Goal: Information Seeking & Learning: Learn about a topic

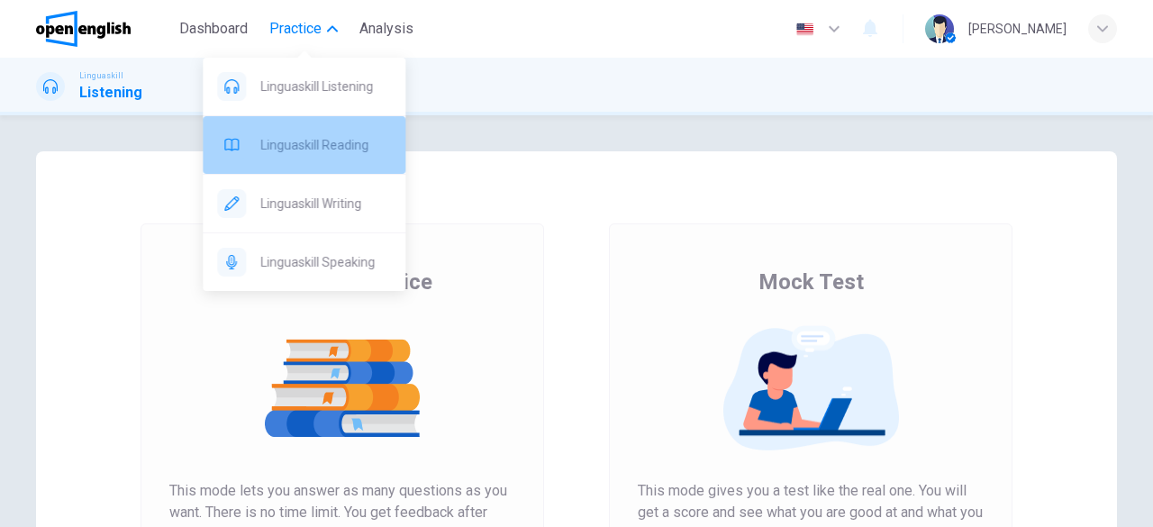
click at [319, 138] on span "Linguaskill Reading" at bounding box center [325, 145] width 131 height 22
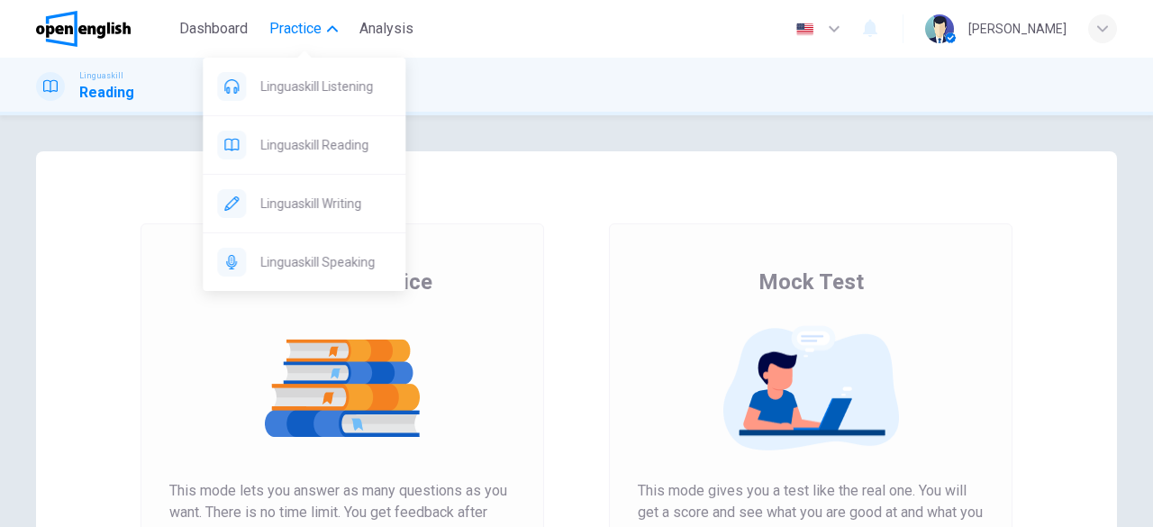
click at [313, 28] on span "Practice" at bounding box center [295, 29] width 52 height 22
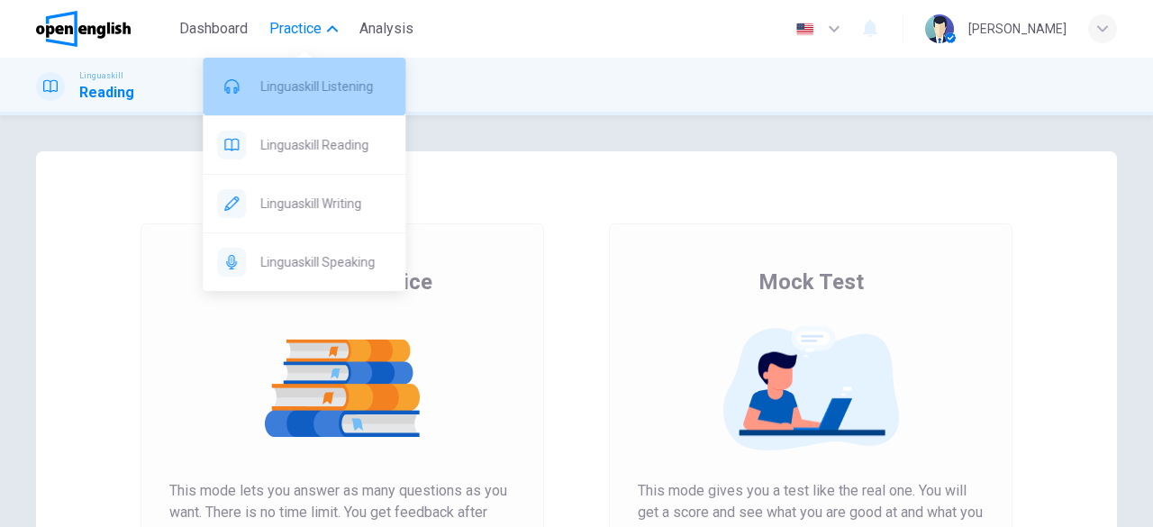
click at [315, 96] on span "Linguaskill Listening" at bounding box center [325, 87] width 131 height 22
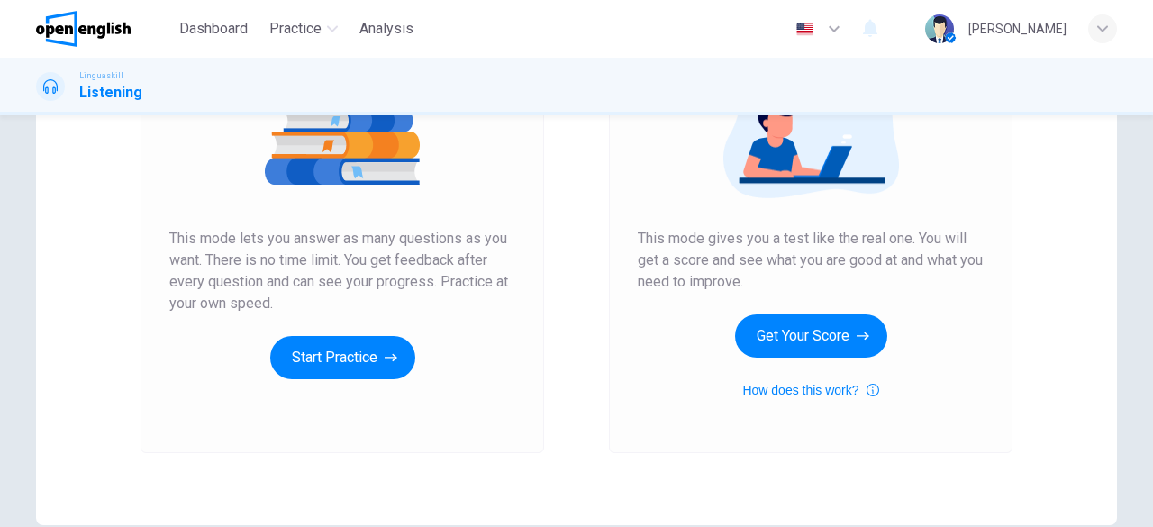
scroll to position [254, 0]
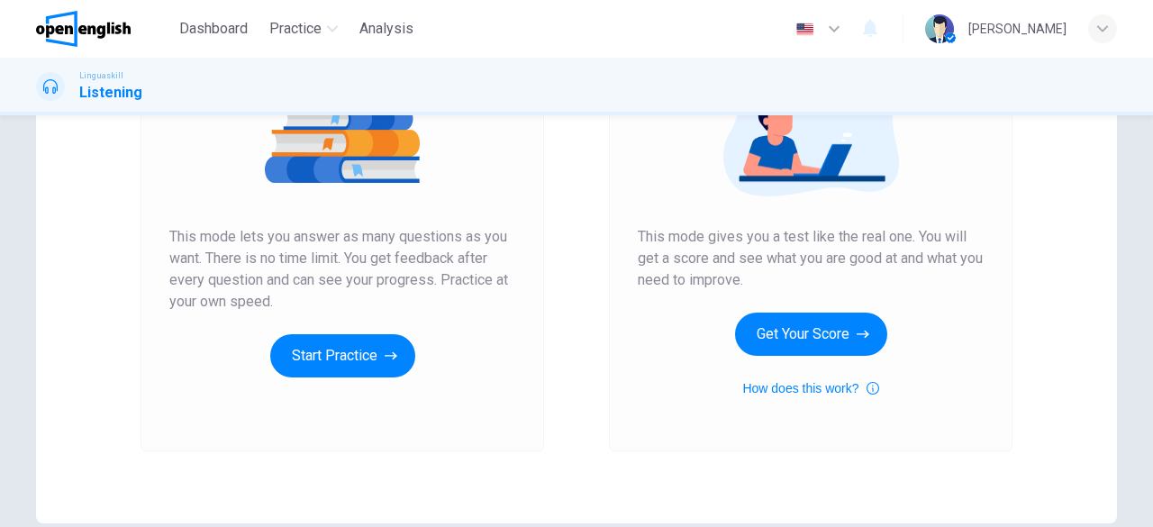
click at [341, 379] on div "Unlimited Practice This mode lets you answer as many questions as you want. The…" at bounding box center [343, 210] width 404 height 482
click at [338, 361] on button "Start Practice" at bounding box center [342, 355] width 145 height 43
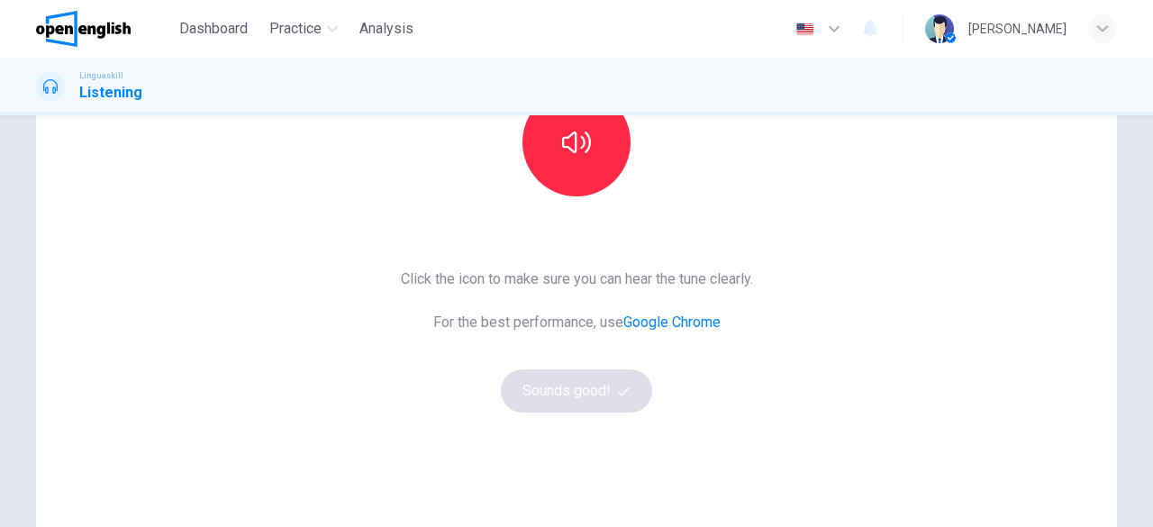
scroll to position [225, 0]
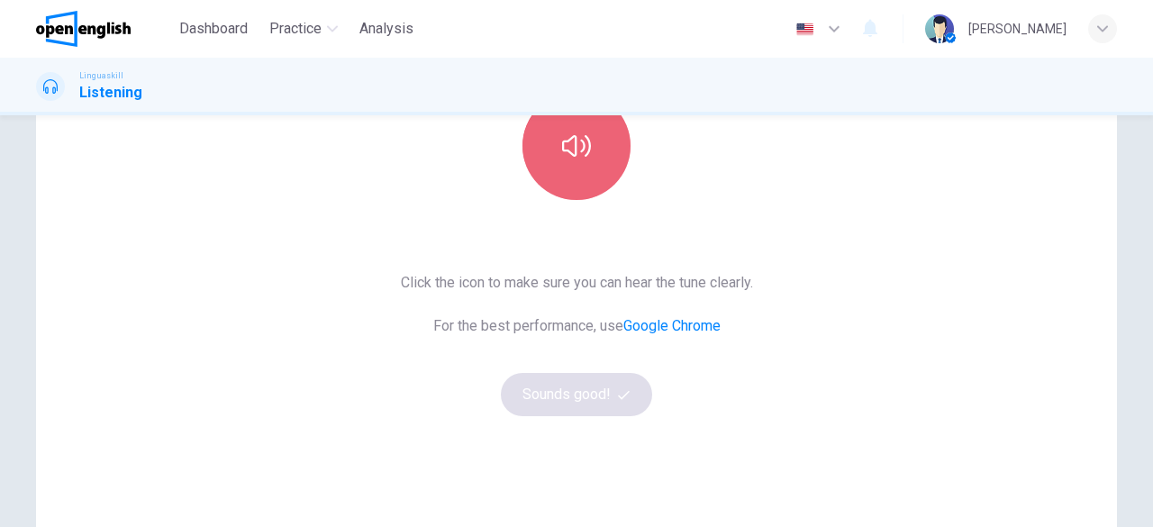
click at [587, 177] on button "button" at bounding box center [576, 146] width 108 height 108
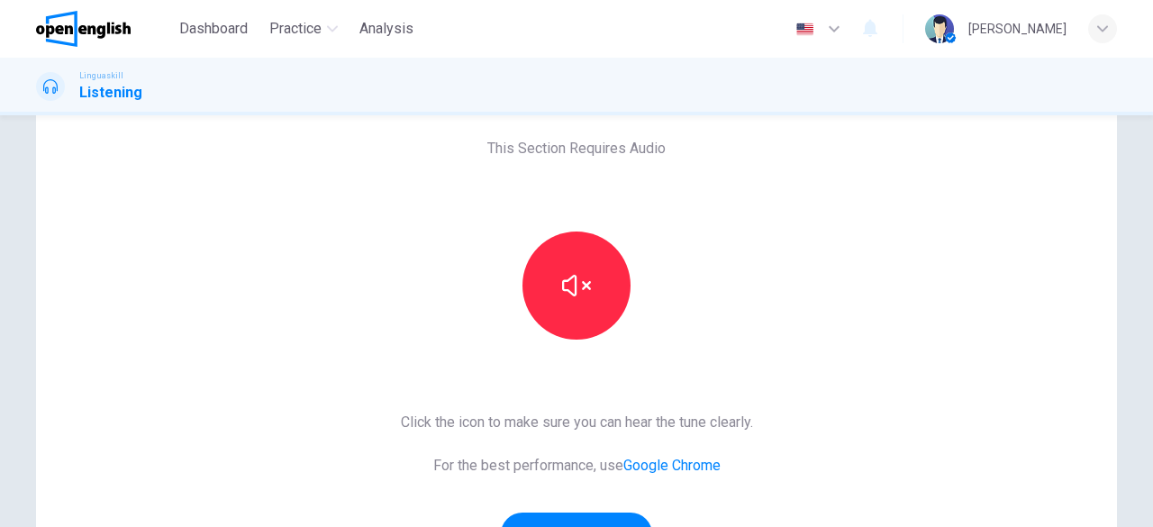
scroll to position [85, 0]
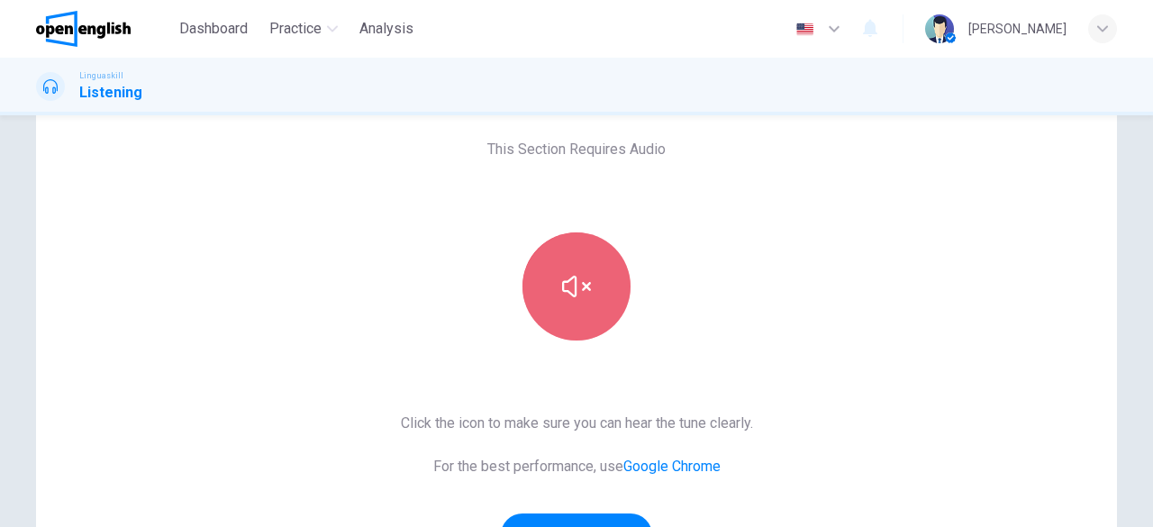
click at [577, 293] on icon "button" at bounding box center [576, 286] width 29 height 29
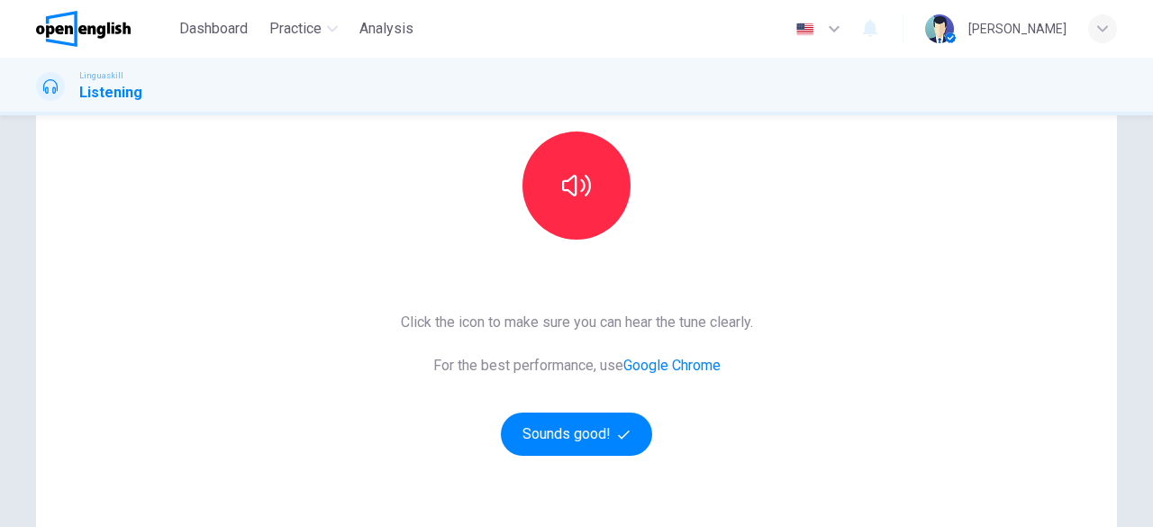
scroll to position [200, 0]
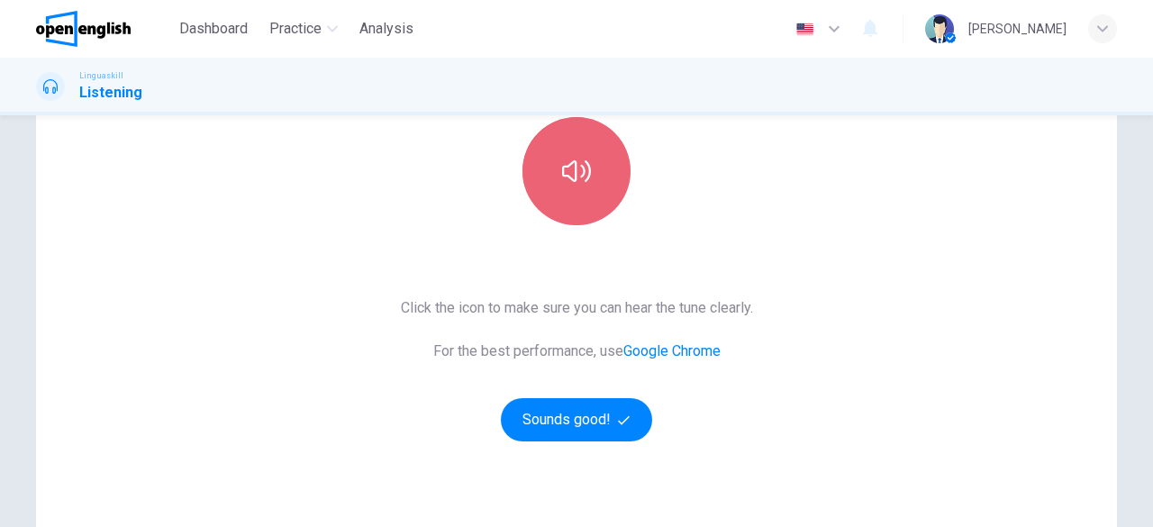
click at [598, 167] on button "button" at bounding box center [576, 171] width 108 height 108
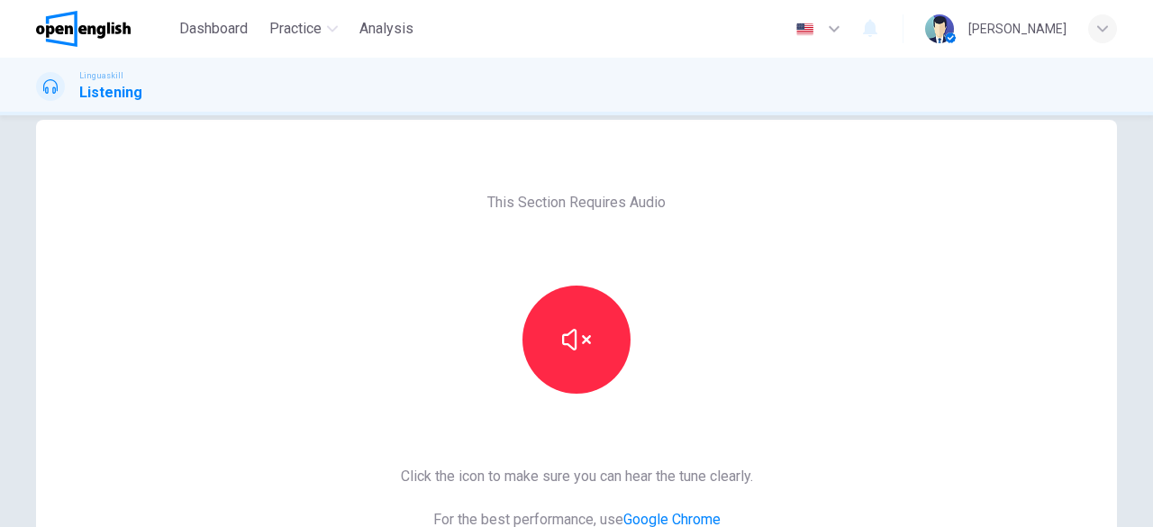
scroll to position [31, 0]
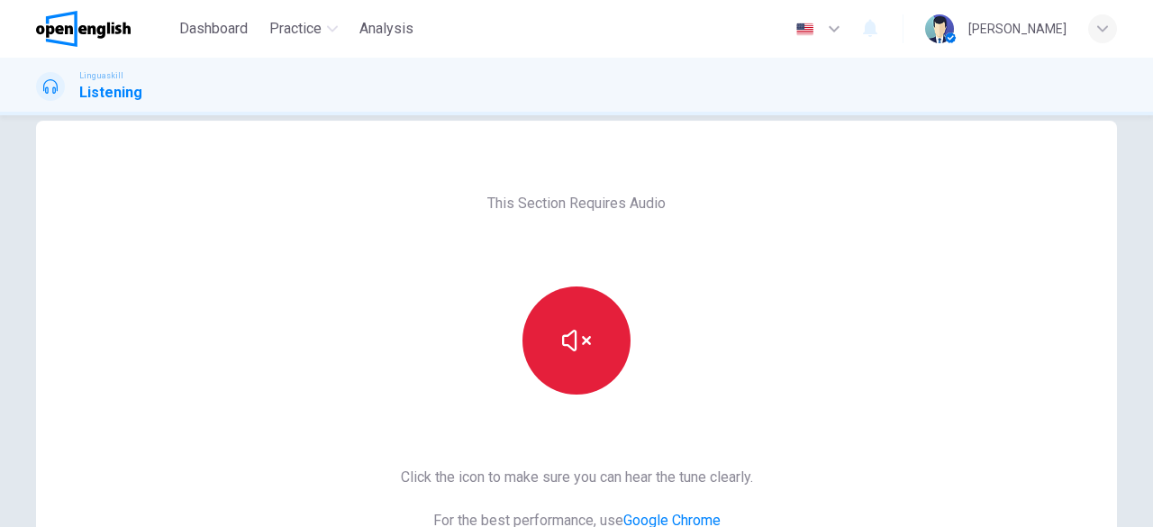
click at [579, 328] on icon "button" at bounding box center [576, 340] width 29 height 29
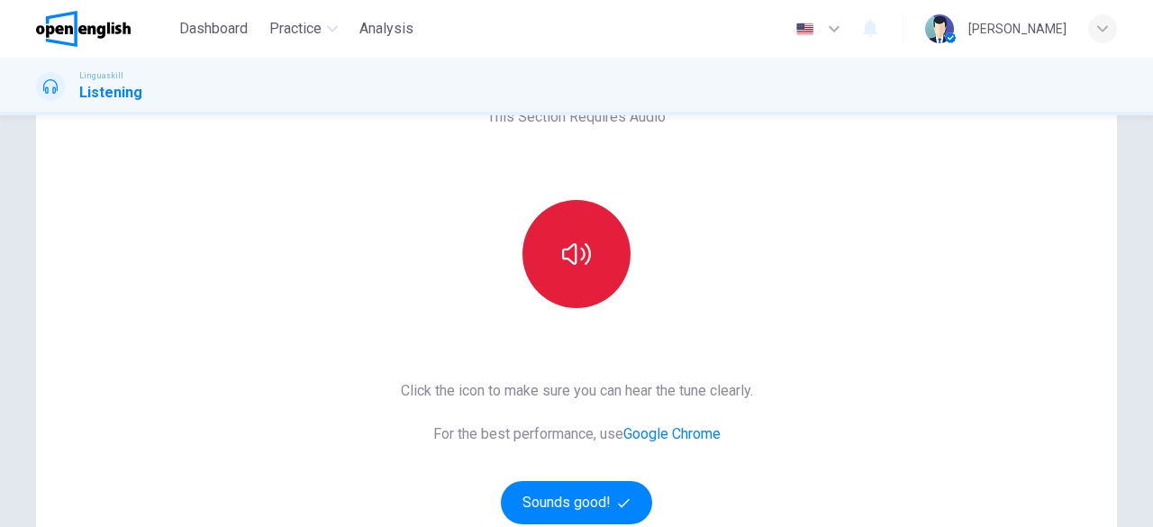
scroll to position [118, 0]
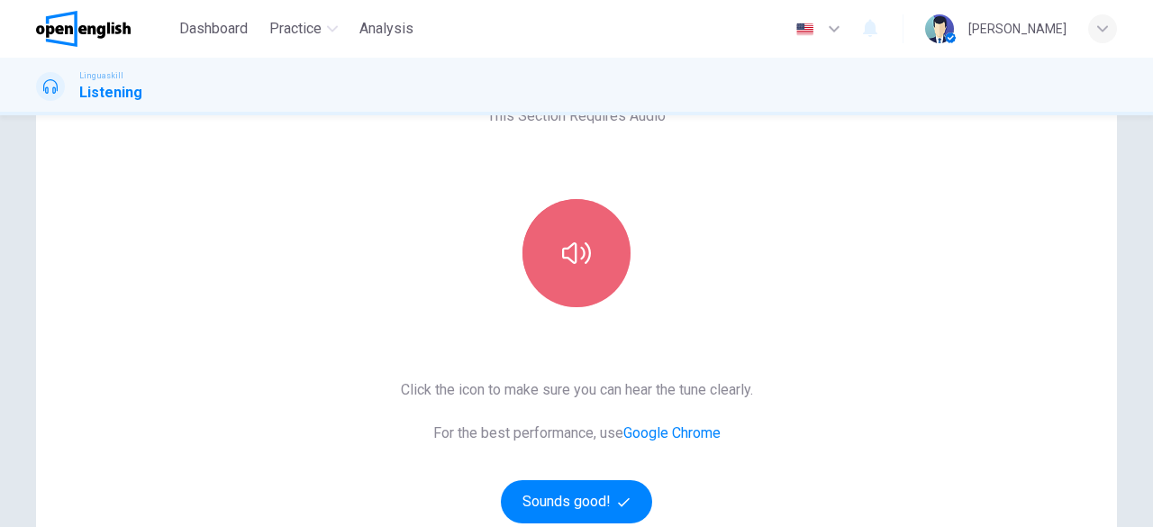
click at [578, 284] on button "button" at bounding box center [576, 253] width 108 height 108
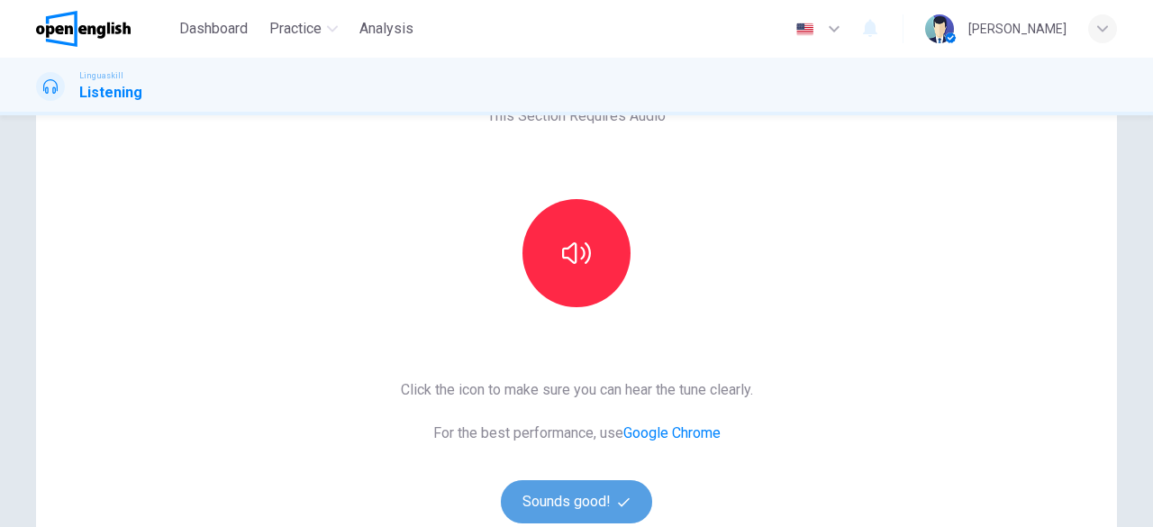
click at [591, 495] on button "Sounds good!" at bounding box center [576, 501] width 151 height 43
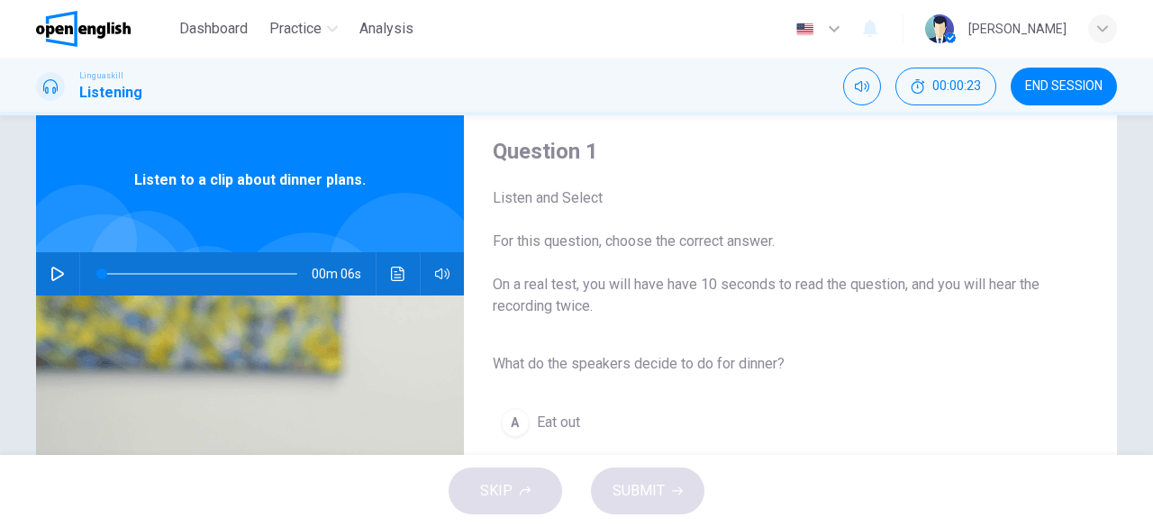
scroll to position [42, 0]
click at [56, 277] on icon "button" at bounding box center [57, 275] width 13 height 14
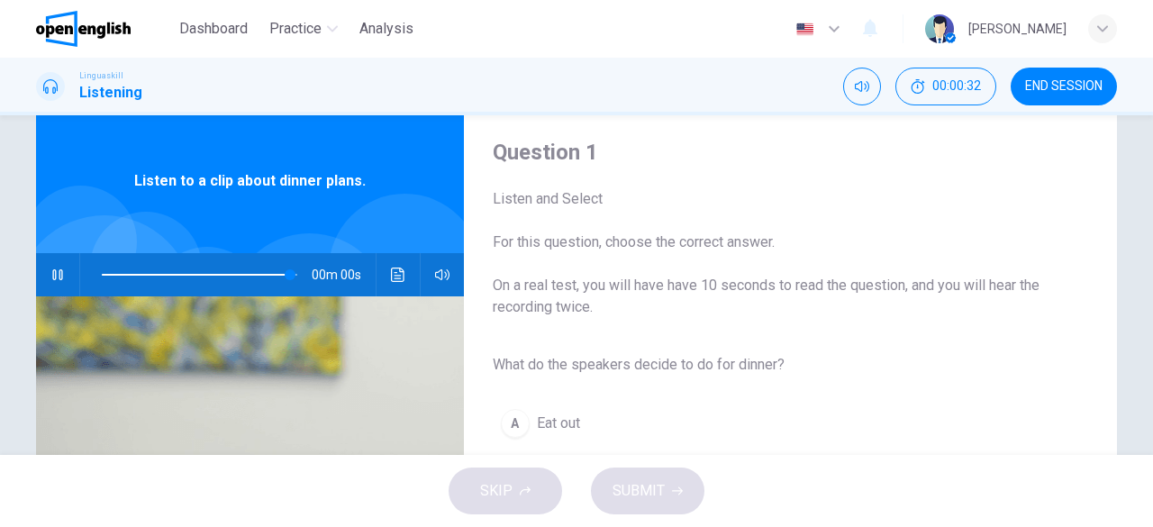
type input "*"
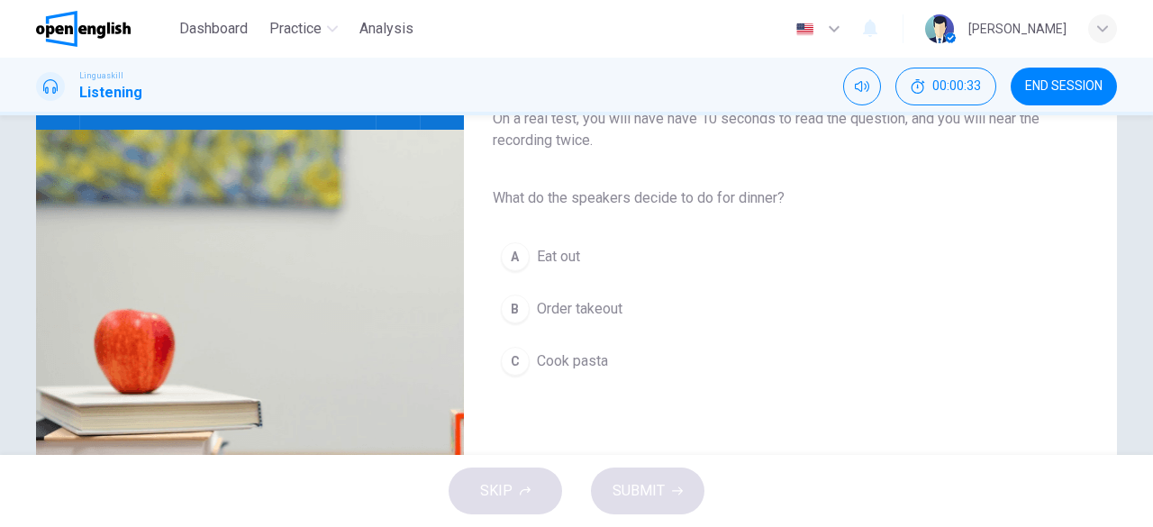
scroll to position [210, 0]
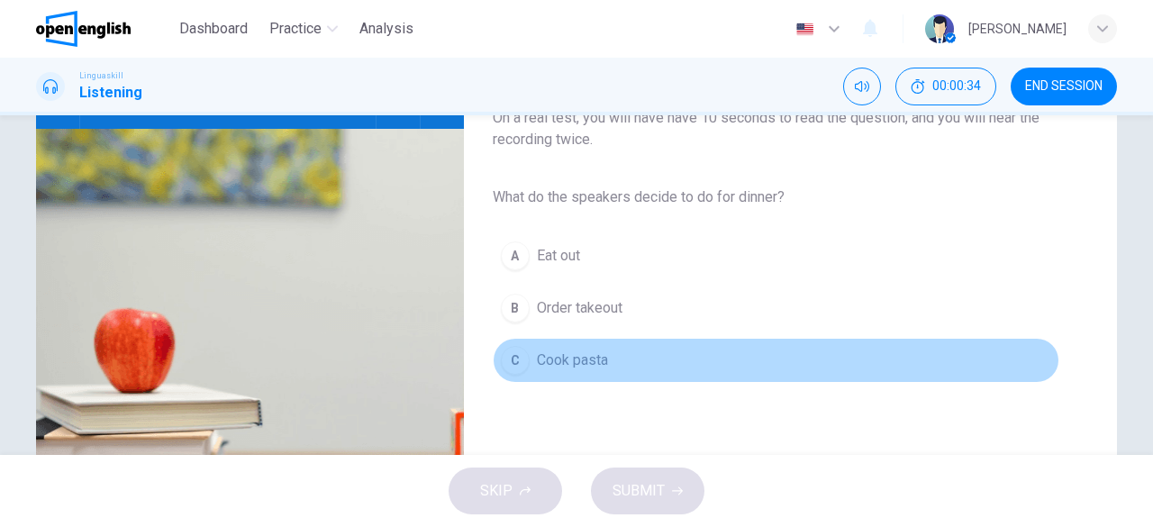
click at [539, 363] on span "Cook pasta" at bounding box center [572, 361] width 71 height 22
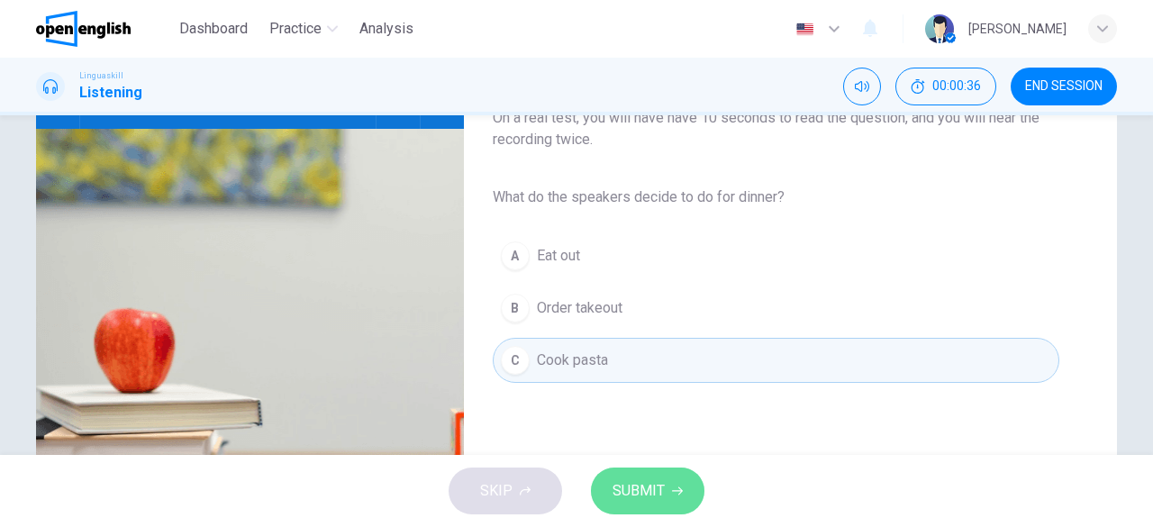
click at [641, 494] on span "SUBMIT" at bounding box center [639, 490] width 52 height 25
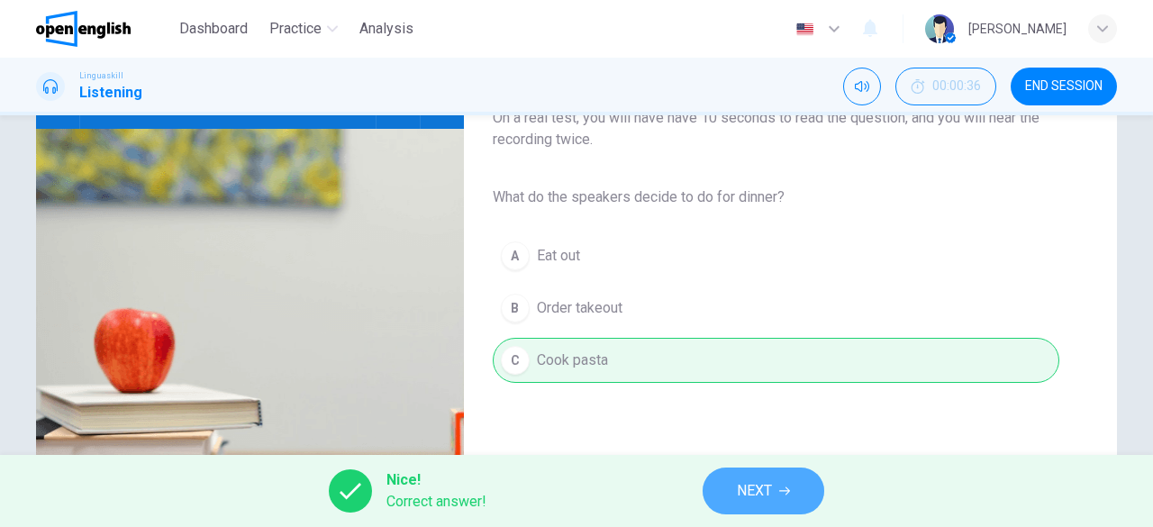
click at [786, 505] on button "NEXT" at bounding box center [764, 491] width 122 height 47
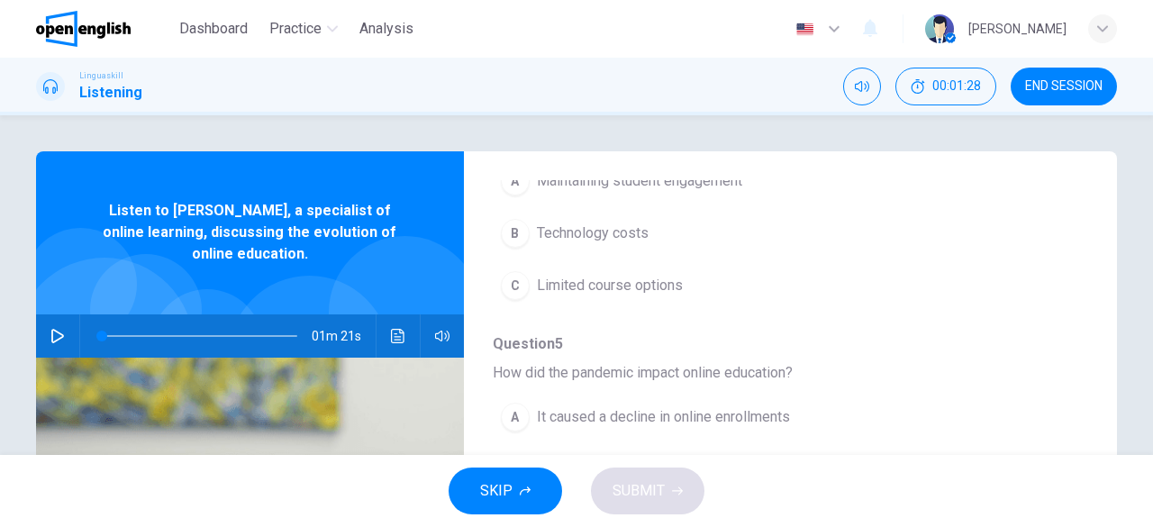
scroll to position [768, 0]
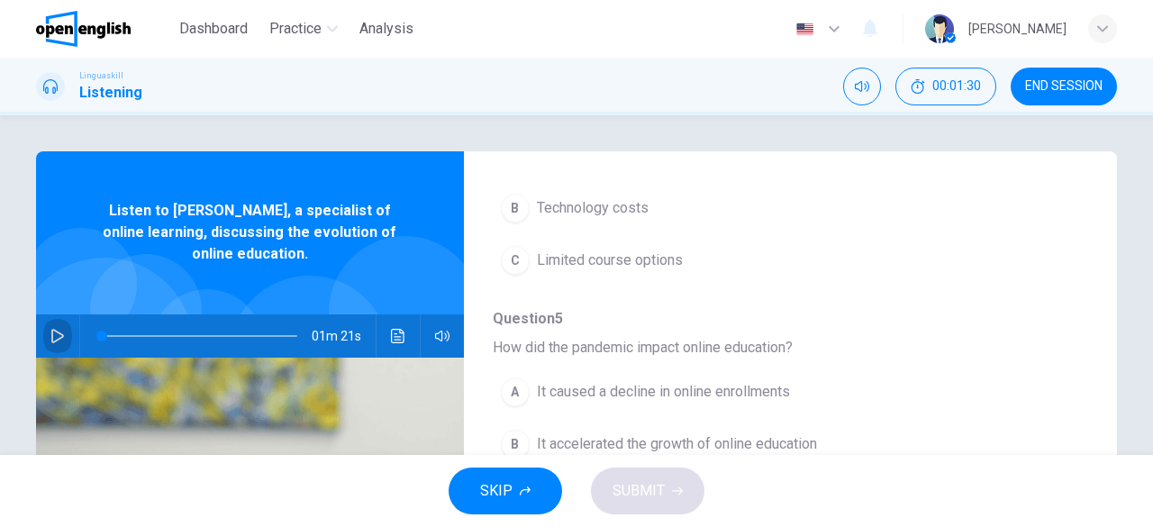
click at [55, 343] on button "button" at bounding box center [57, 335] width 29 height 43
type input "**"
type input "*"
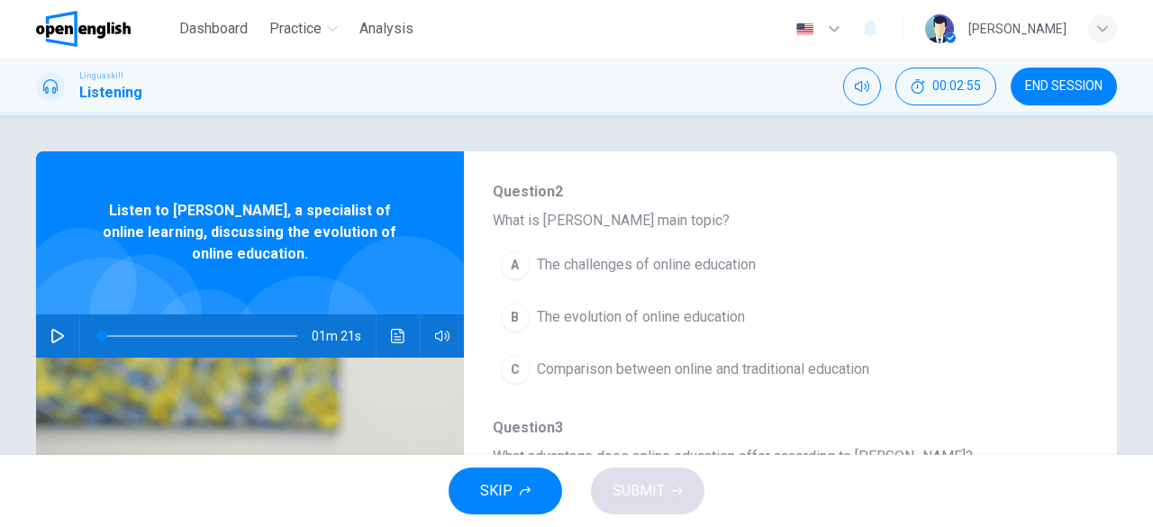
scroll to position [204, 0]
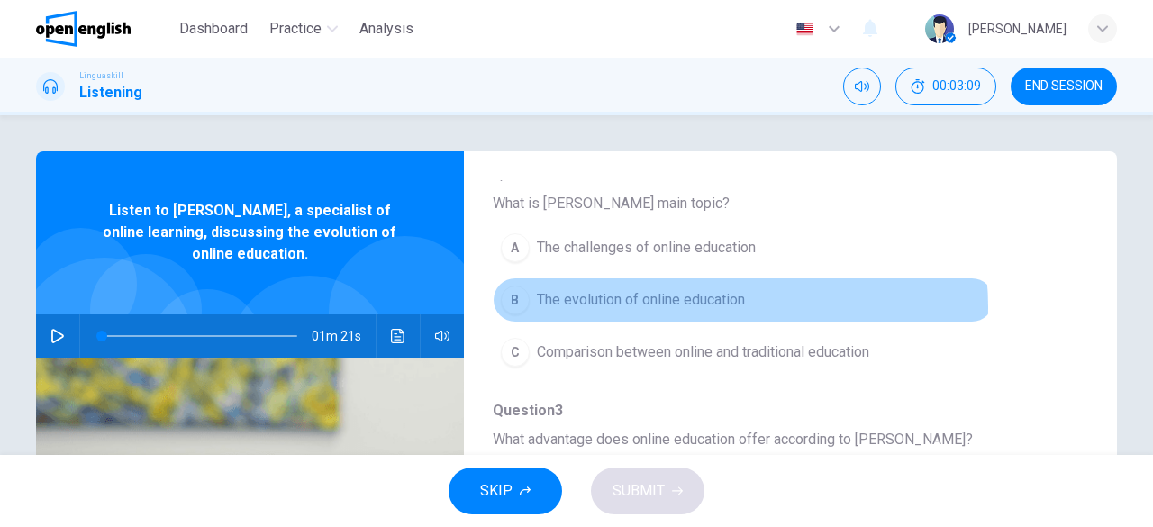
click at [700, 306] on span "The evolution of online education" at bounding box center [641, 300] width 208 height 22
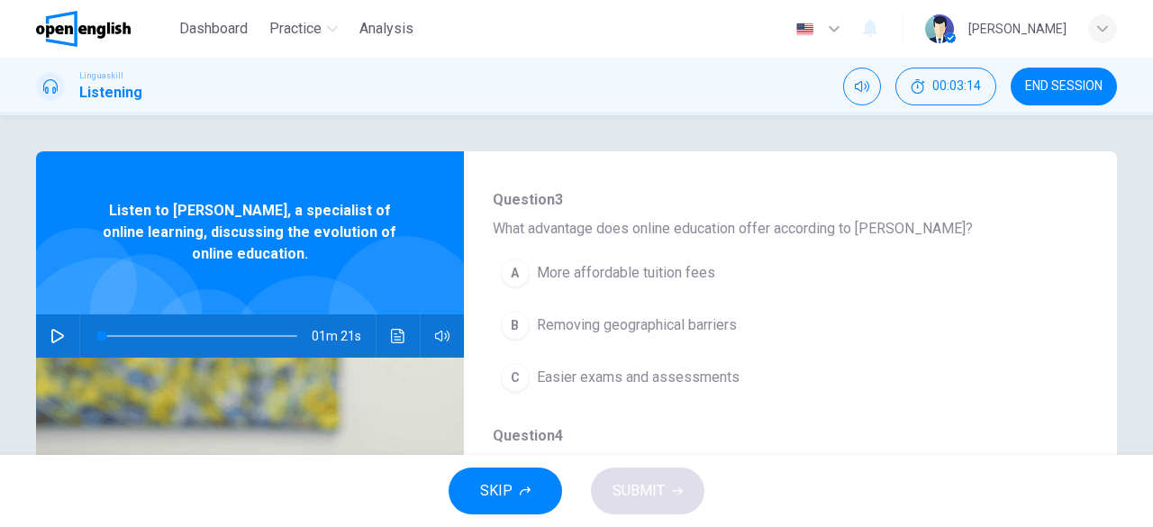
scroll to position [416, 0]
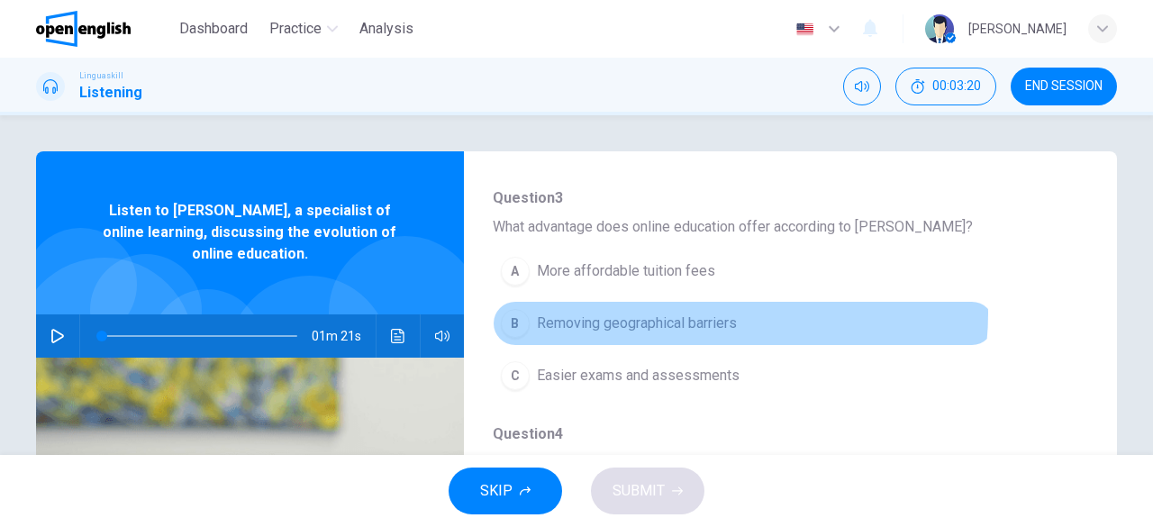
click at [701, 313] on span "Removing geographical barriers" at bounding box center [637, 324] width 200 height 22
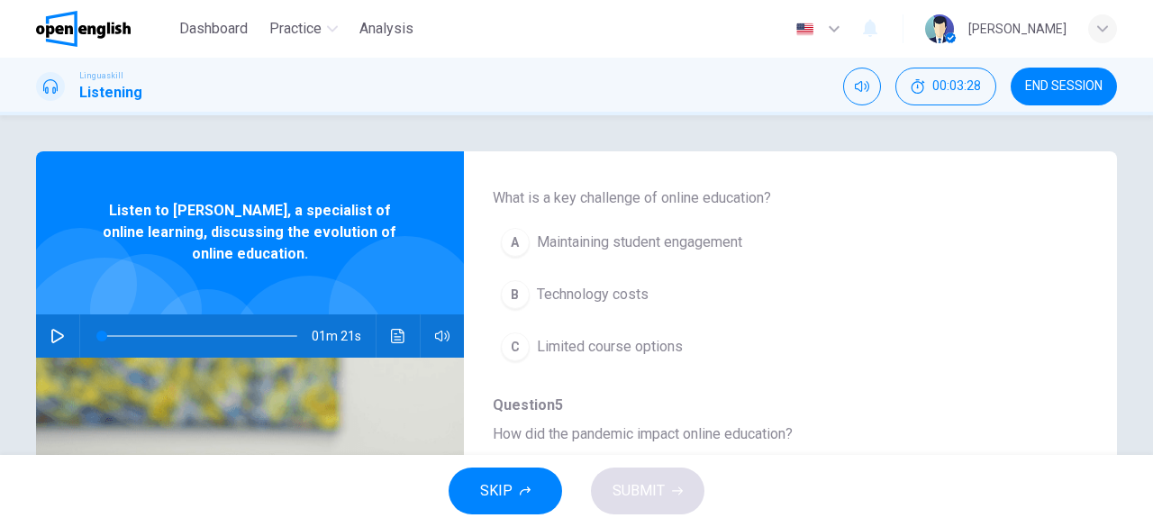
scroll to position [678, 0]
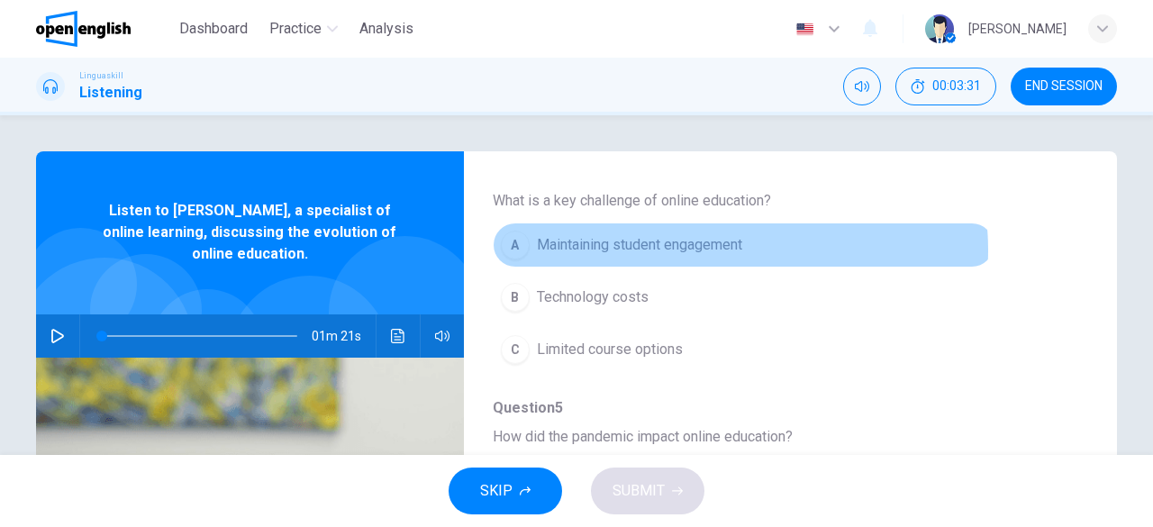
click at [713, 246] on span "Maintaining student engagement" at bounding box center [639, 245] width 205 height 22
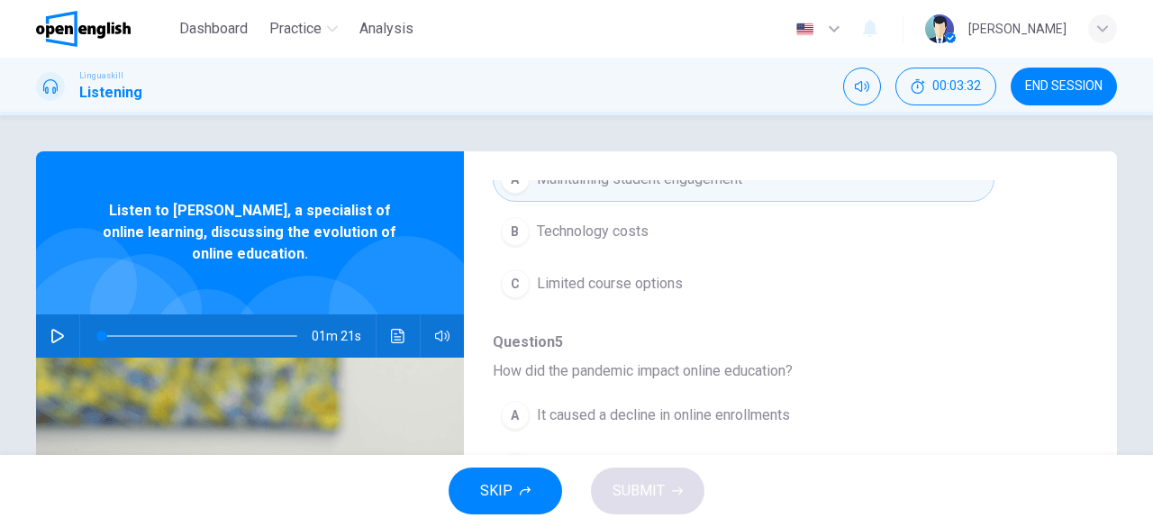
scroll to position [768, 0]
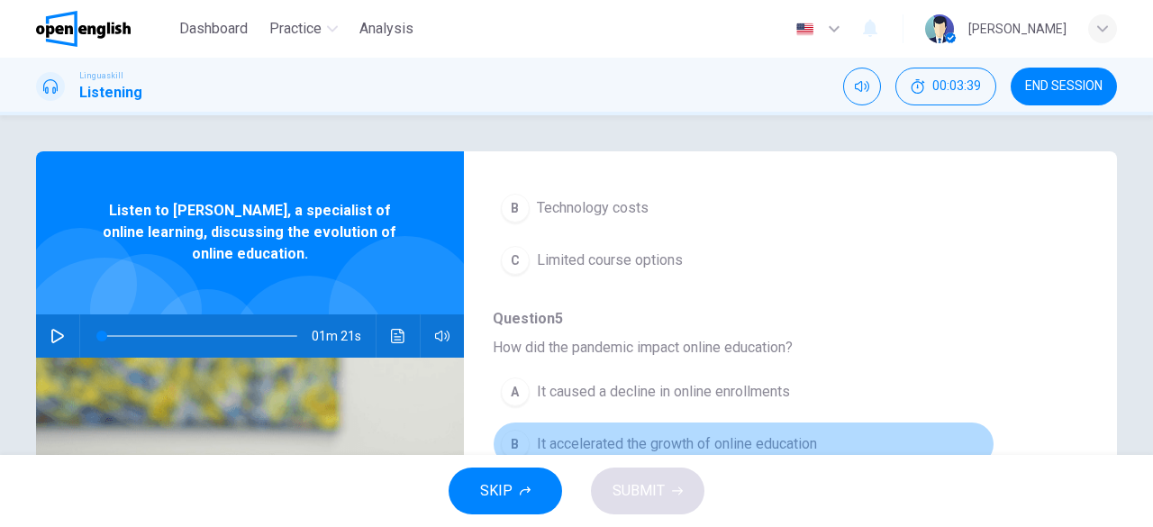
click at [768, 435] on span "It accelerated the growth of online education" at bounding box center [677, 444] width 280 height 22
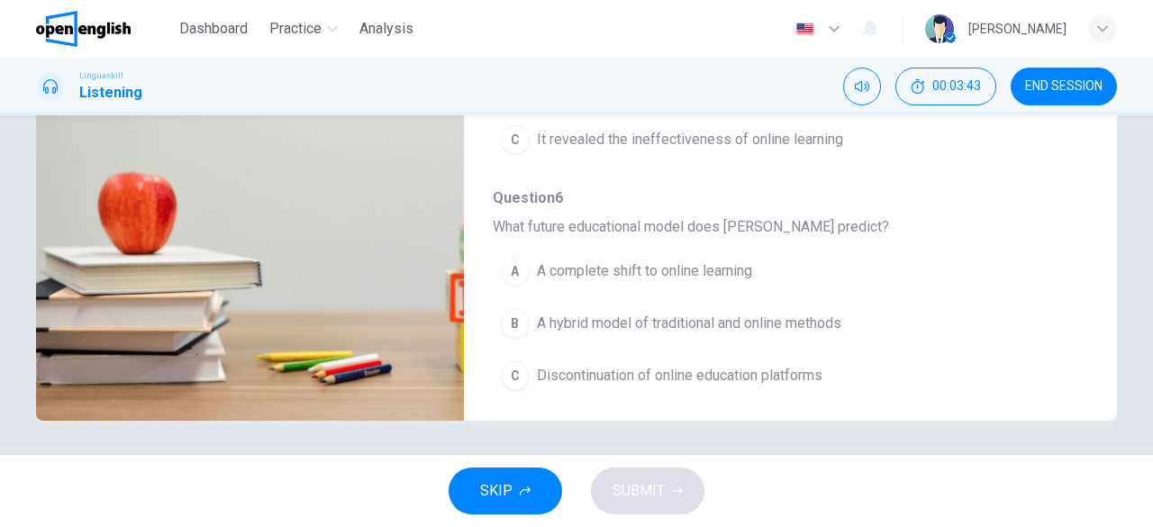
scroll to position [359, 0]
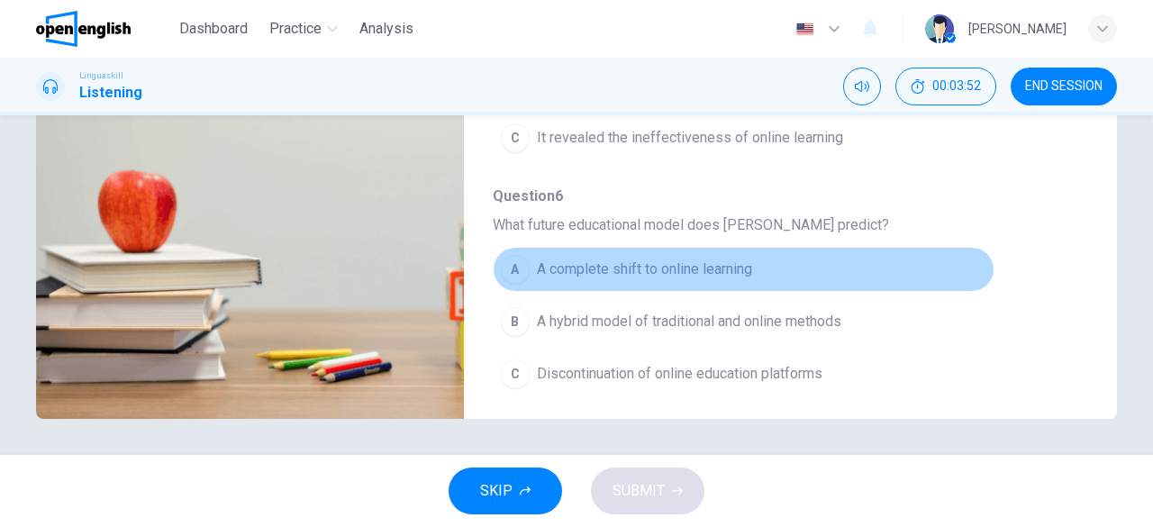
click at [747, 259] on span "A complete shift to online learning" at bounding box center [644, 270] width 215 height 22
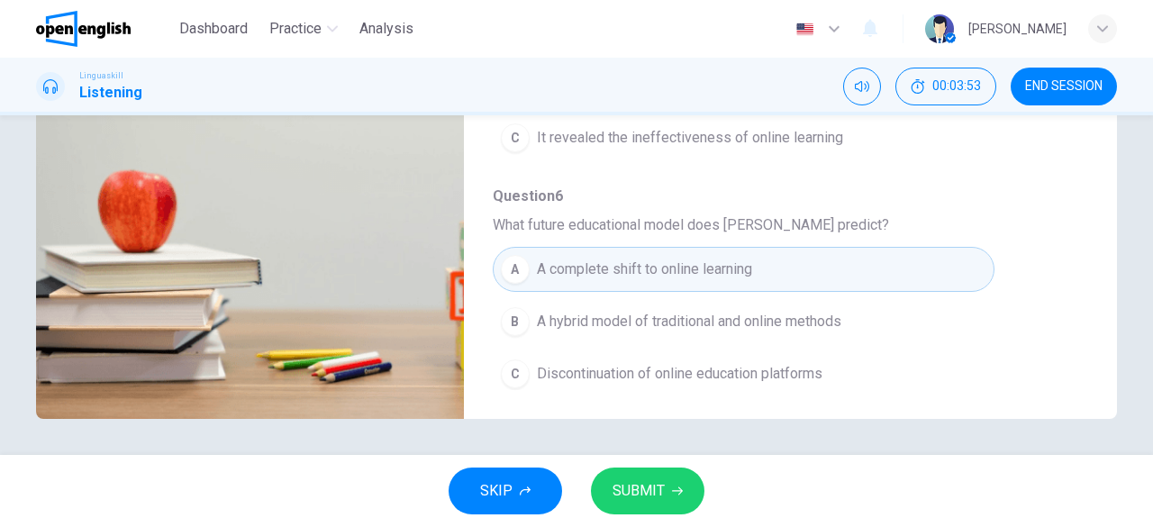
click at [654, 515] on div "SKIP SUBMIT" at bounding box center [576, 491] width 1153 height 72
click at [650, 483] on span "SUBMIT" at bounding box center [639, 490] width 52 height 25
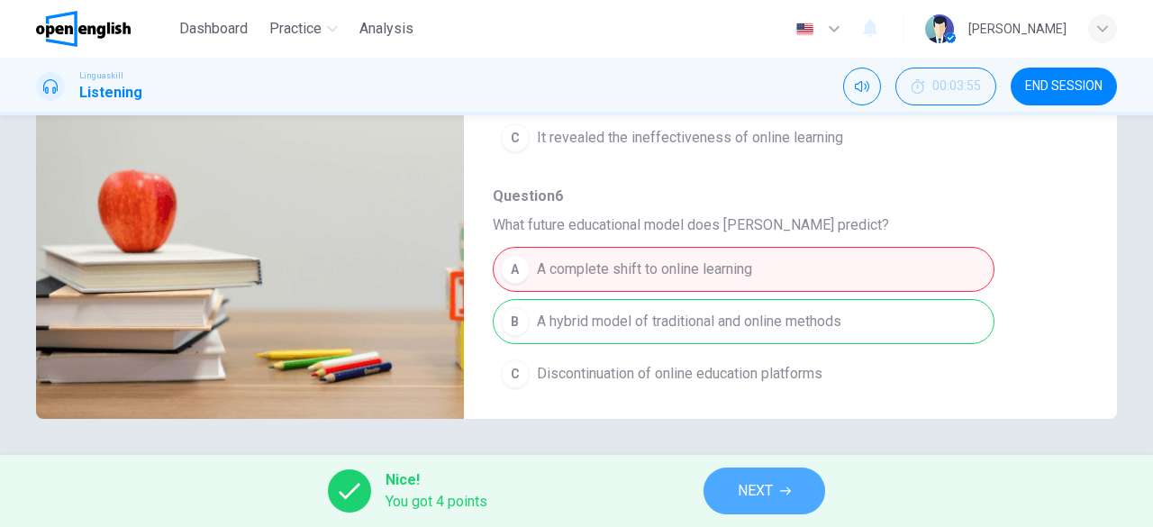
click at [764, 493] on span "NEXT" at bounding box center [755, 490] width 35 height 25
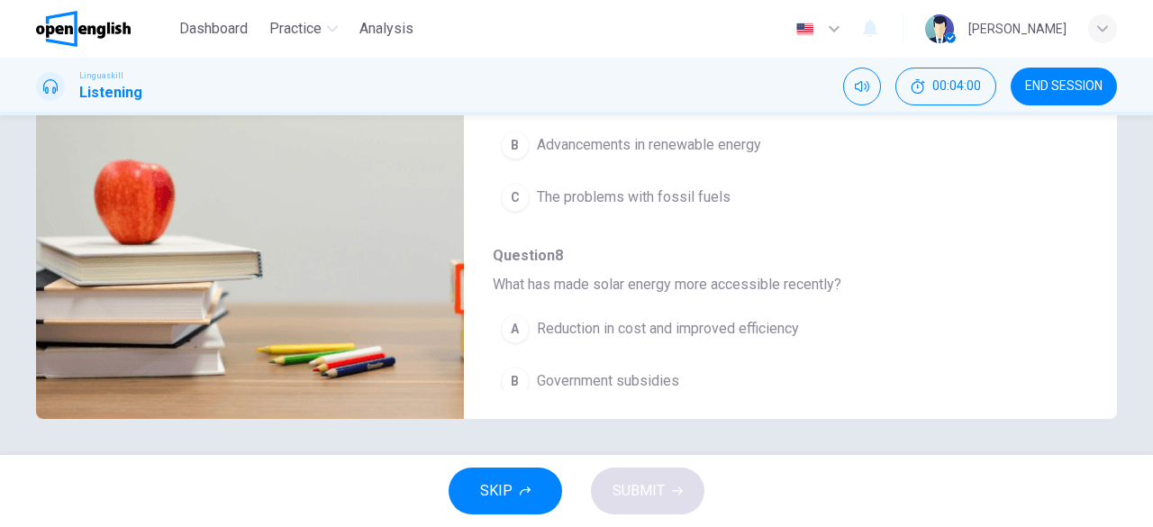
scroll to position [0, 0]
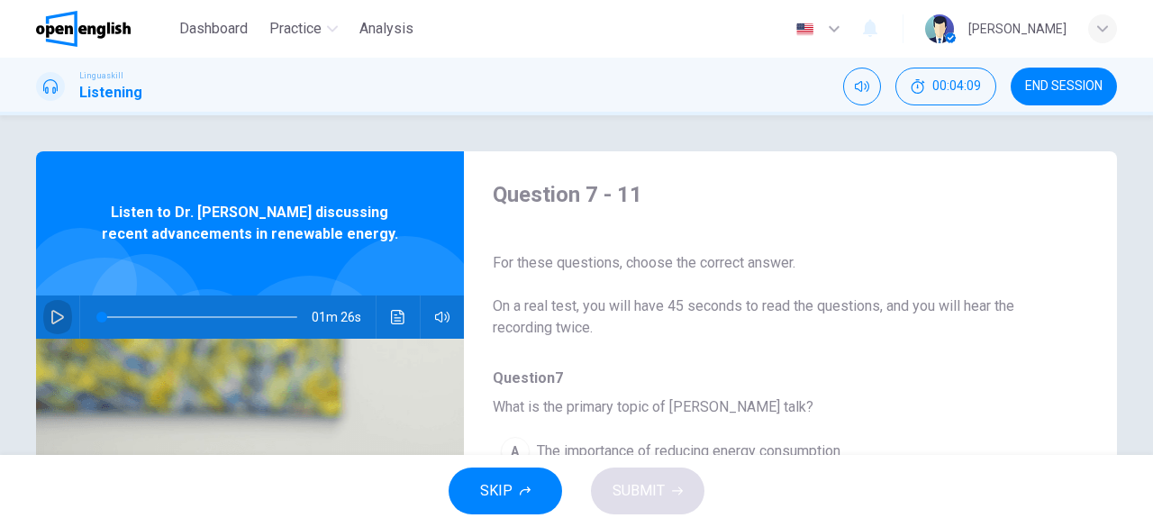
click at [52, 315] on icon "button" at bounding box center [57, 317] width 14 height 14
type input "**"
click at [1096, 86] on span "END SESSION" at bounding box center [1063, 86] width 77 height 14
